Goal: Task Accomplishment & Management: Use online tool/utility

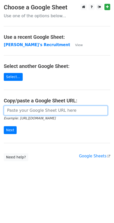
click at [15, 110] on input "url" at bounding box center [56, 111] width 104 height 10
paste input "https://docs.google.com/spreadsheets/d/1Cr9APMfEyBzomlp0d5nIDRAmjV2mnvwC1MH092O…"
type input "https://docs.google.com/spreadsheets/d/1Cr9APMfEyBzomlp0d5nIDRAmjV2mnvwC1MH092O…"
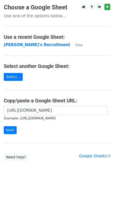
scroll to position [0, 0]
click at [11, 127] on input "Next" at bounding box center [10, 130] width 13 height 8
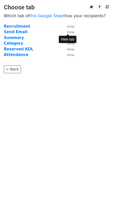
click at [72, 33] on small "View" at bounding box center [71, 32] width 8 height 4
click at [12, 31] on strong "Send Email" at bounding box center [16, 32] width 24 height 5
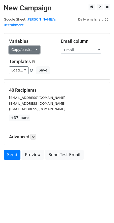
click at [35, 46] on link "Copy/paste..." at bounding box center [24, 50] width 31 height 8
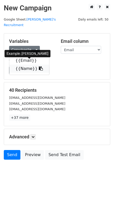
click at [39, 66] on icon at bounding box center [41, 68] width 4 height 4
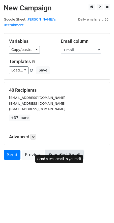
click at [58, 150] on link "Send Test Email" at bounding box center [64, 155] width 38 height 10
click at [63, 150] on link "Send Test Email" at bounding box center [64, 155] width 38 height 10
